Goal: Task Accomplishment & Management: Use online tool/utility

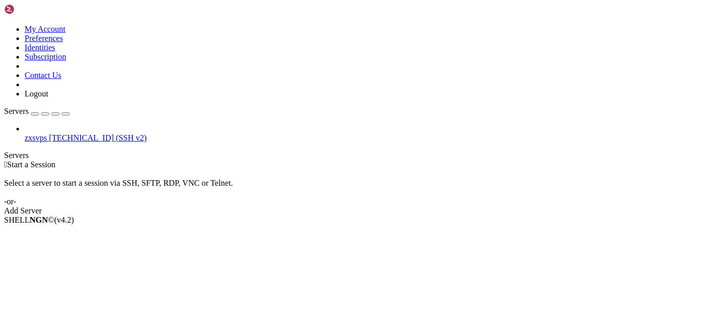
click at [62, 133] on link "zxsvps [TECHNICAL_ID] (SSH v2)" at bounding box center [361, 137] width 672 height 9
click at [86, 133] on span "[TECHNICAL_ID] (SSH v2)" at bounding box center [97, 137] width 97 height 9
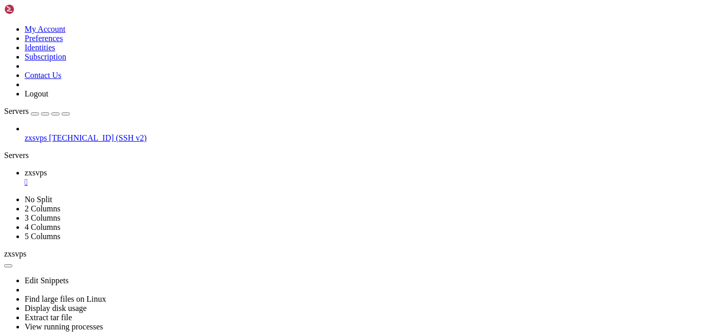
click at [179, 178] on div "" at bounding box center [361, 182] width 672 height 9
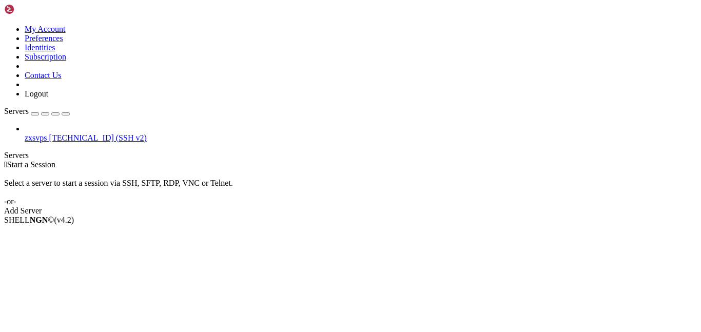
click at [87, 133] on span "[TECHNICAL_ID] (SSH v2)" at bounding box center [97, 137] width 97 height 9
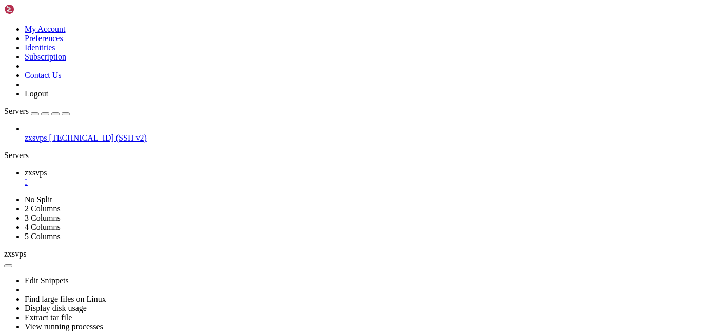
click at [177, 178] on div "" at bounding box center [361, 182] width 672 height 9
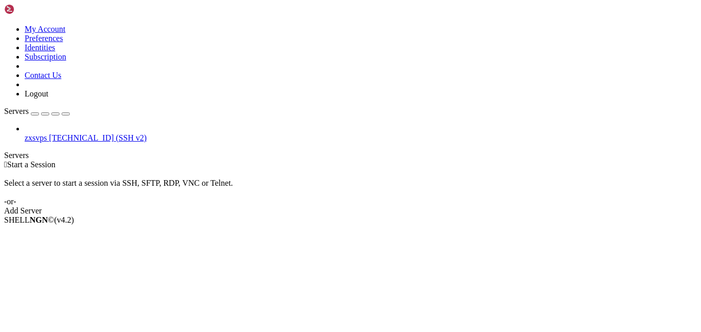
click at [421, 206] on div "Add Server" at bounding box center [350, 210] width 693 height 9
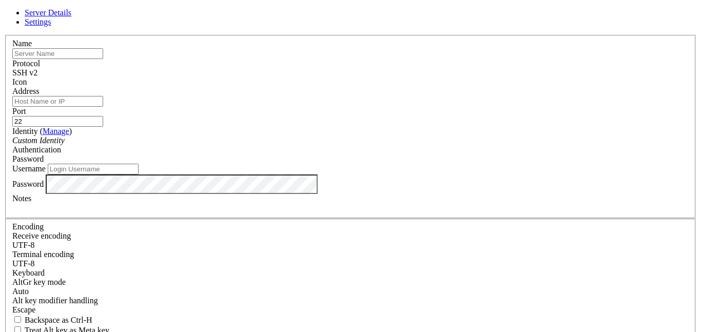
click at [139, 174] on input "Username" at bounding box center [93, 169] width 91 height 11
click at [287, 172] on div "Username" at bounding box center [350, 169] width 676 height 11
click at [139, 174] on input "Username" at bounding box center [93, 169] width 91 height 11
type input "root"
click at [103, 104] on input "Address" at bounding box center [57, 101] width 91 height 11
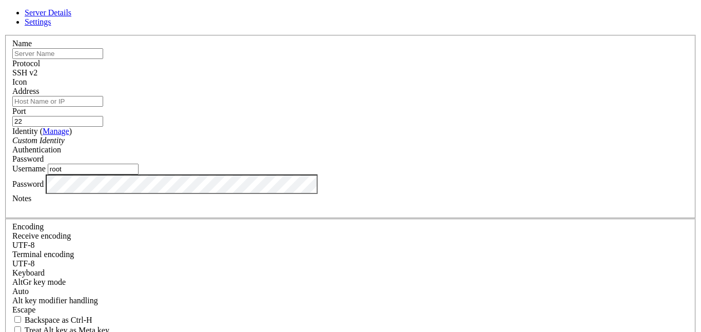
paste input "170.205.38.158"
type input "170.205.38.158"
click at [103, 59] on input "text" at bounding box center [57, 53] width 91 height 11
type input "zxs vms"
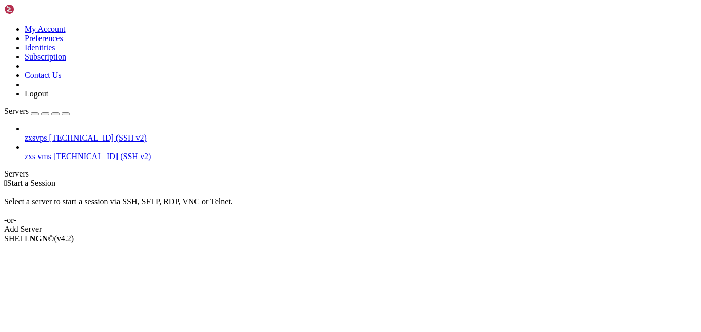
click at [42, 152] on span "zxs vms" at bounding box center [38, 156] width 27 height 9
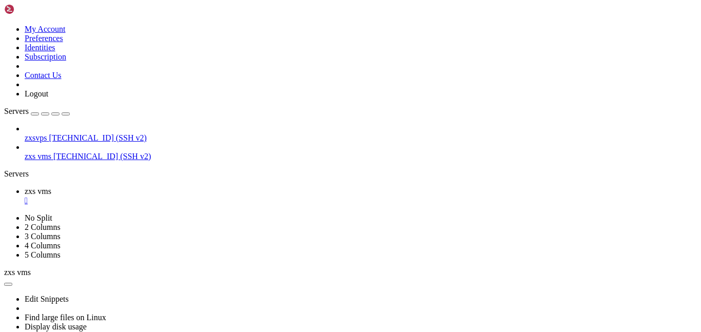
scroll to position [1, 0]
drag, startPoint x: 28, startPoint y: 94, endPoint x: 622, endPoint y: -57, distance: 613.1
click at [622, 0] on html "Loading... My Account Preferences Identities Subscription Contact Us Logout Ser…" at bounding box center [350, 205] width 701 height 410
